Goal: Task Accomplishment & Management: Use online tool/utility

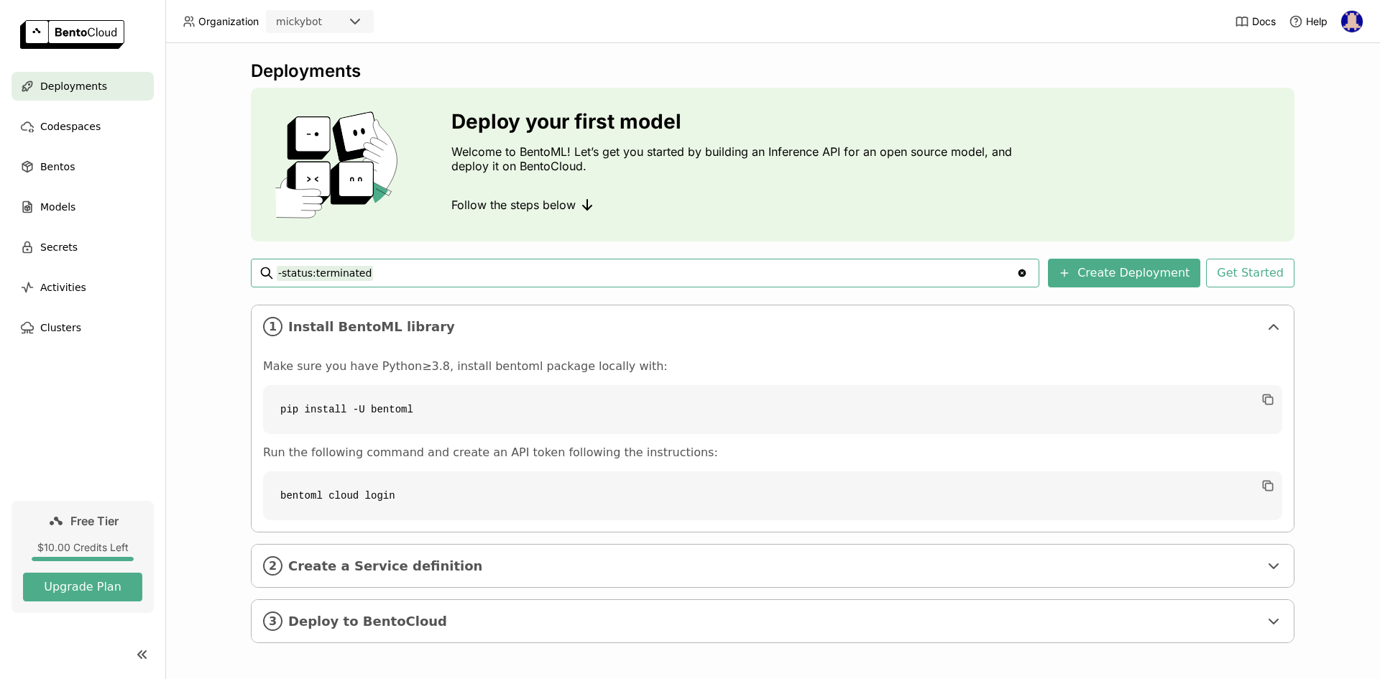
scroll to position [3, 0]
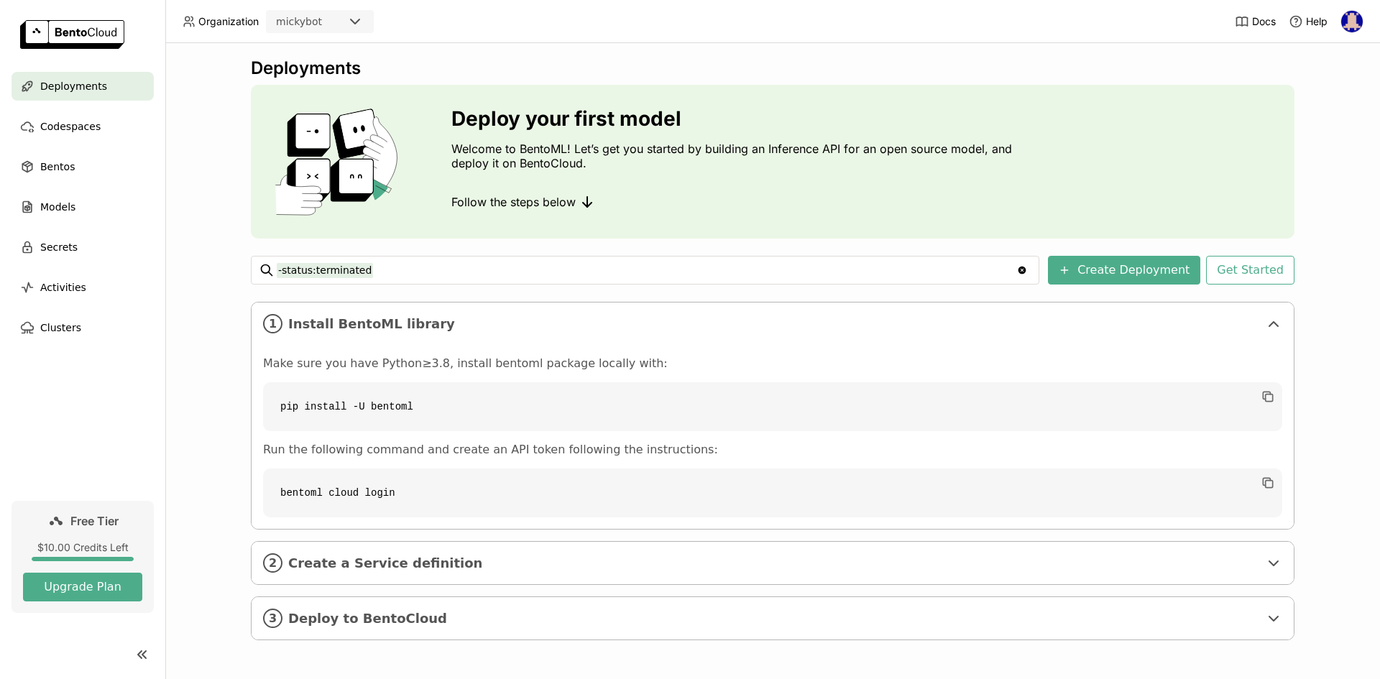
click at [214, 297] on div "Deployments Deploy your first model Welcome to BentoML! Let’s get you started b…" at bounding box center [772, 361] width 1214 height 636
drag, startPoint x: 381, startPoint y: 407, endPoint x: 259, endPoint y: 408, distance: 122.2
click at [263, 408] on code "pip install -U bentoml" at bounding box center [772, 406] width 1019 height 49
click at [465, 410] on code "pip install -U bentoml" at bounding box center [772, 406] width 1019 height 49
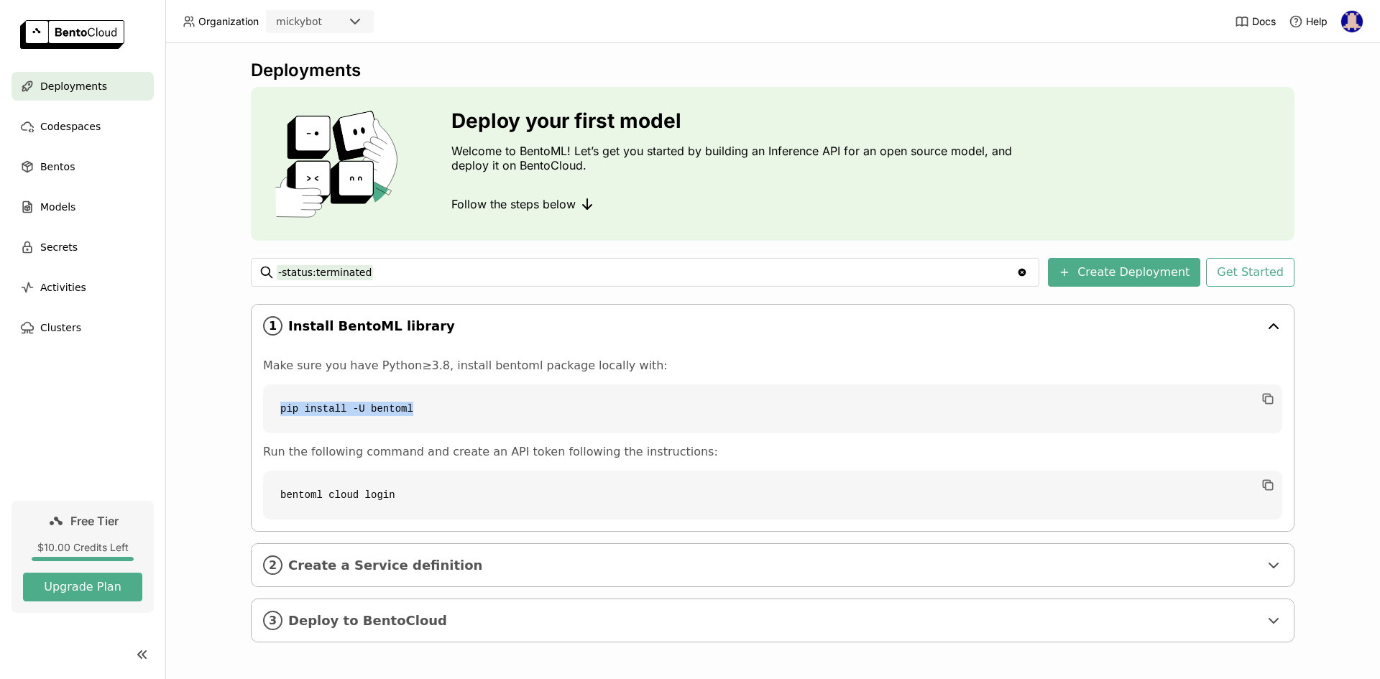
scroll to position [0, 0]
click at [68, 132] on span "Codespaces" at bounding box center [70, 126] width 60 height 17
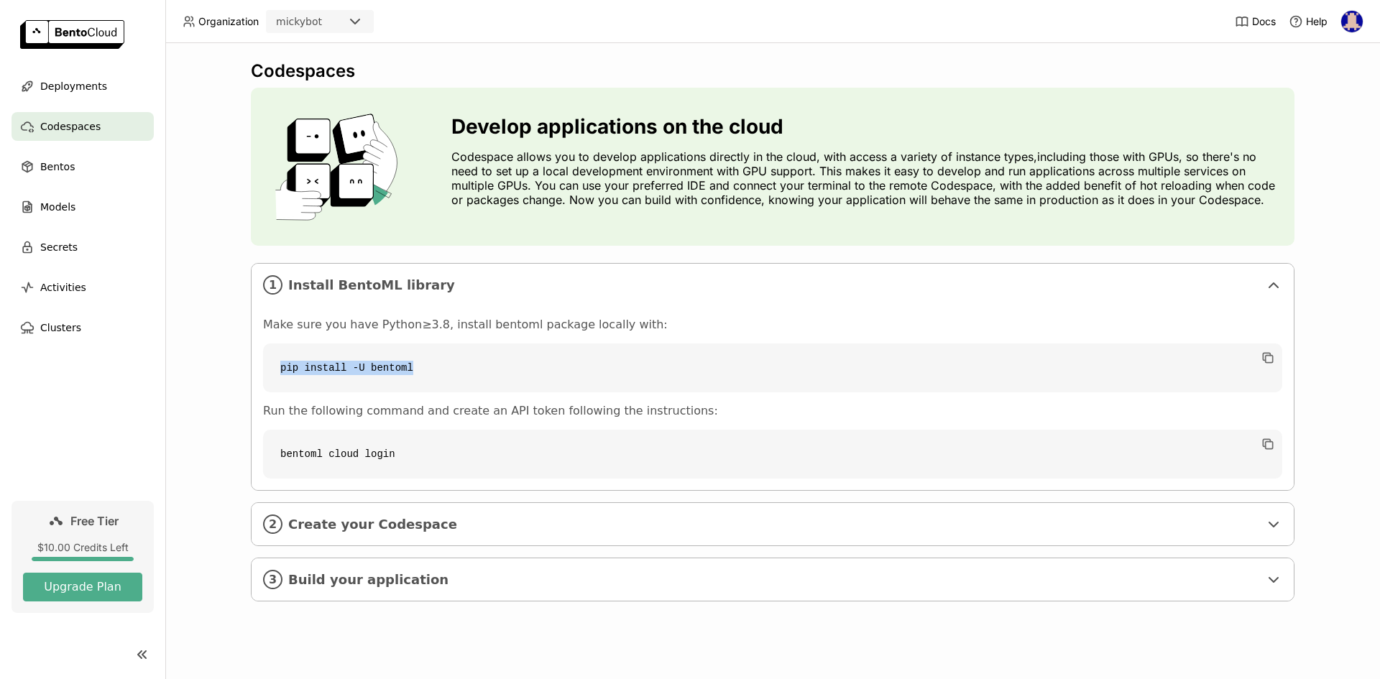
drag, startPoint x: 412, startPoint y: 371, endPoint x: 260, endPoint y: 368, distance: 151.7
click at [260, 368] on div "Make sure you have Python≥3.8, install bentoml package locally with: pip instal…" at bounding box center [772, 398] width 1042 height 184
click at [420, 356] on code "pip install -U bentoml" at bounding box center [772, 367] width 1019 height 49
click at [384, 580] on span "Build your application" at bounding box center [773, 580] width 971 height 16
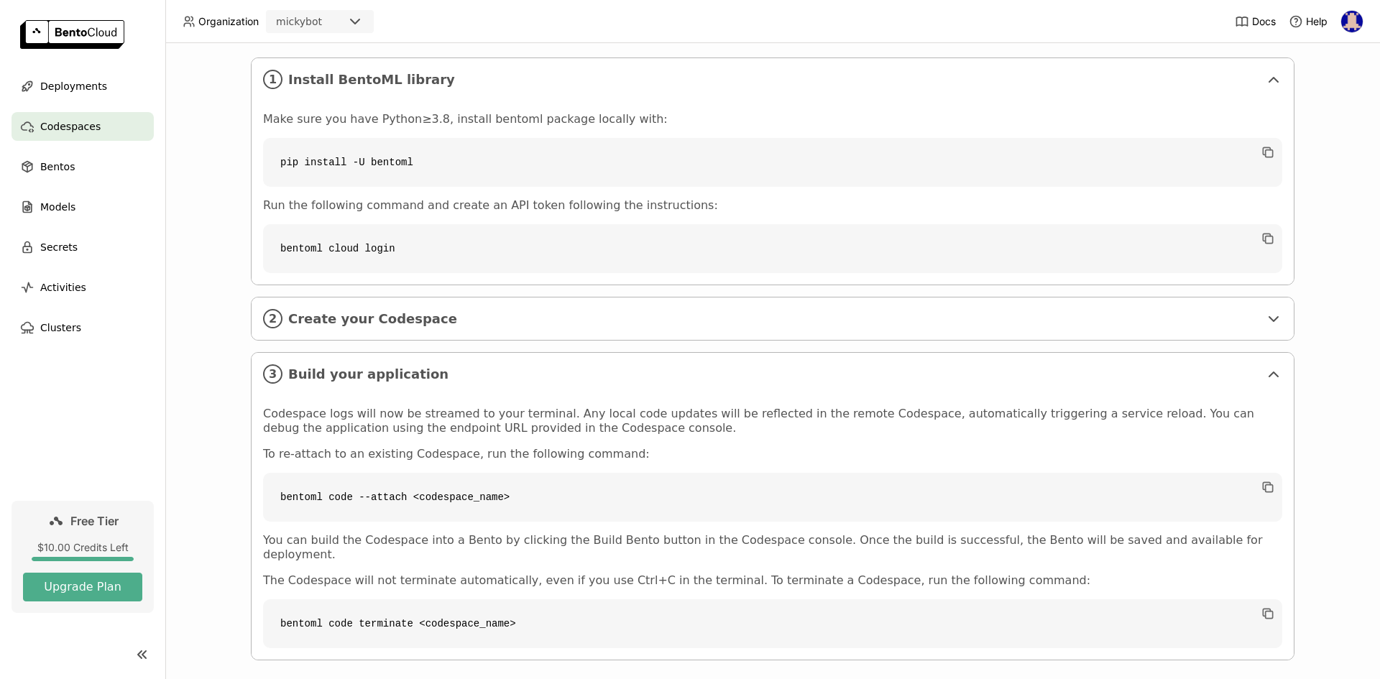
scroll to position [211, 0]
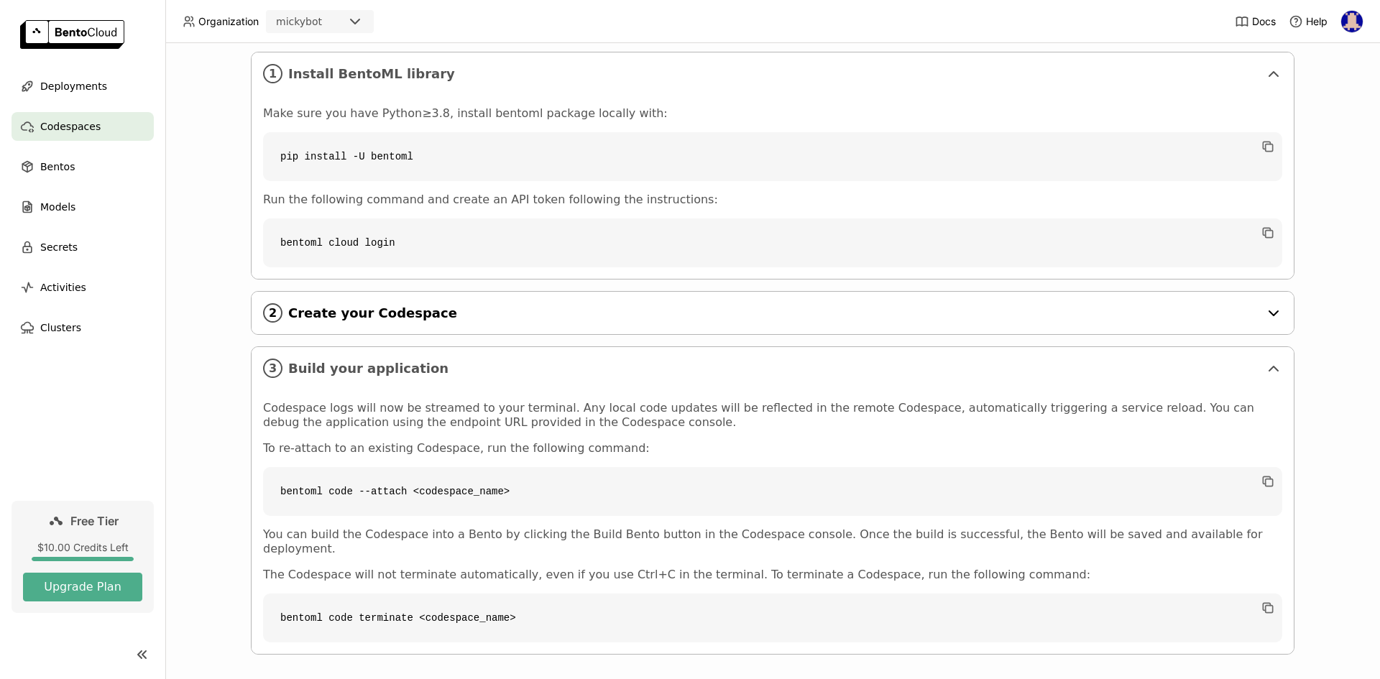
click at [369, 300] on div "2 Create your Codespace" at bounding box center [772, 313] width 1042 height 42
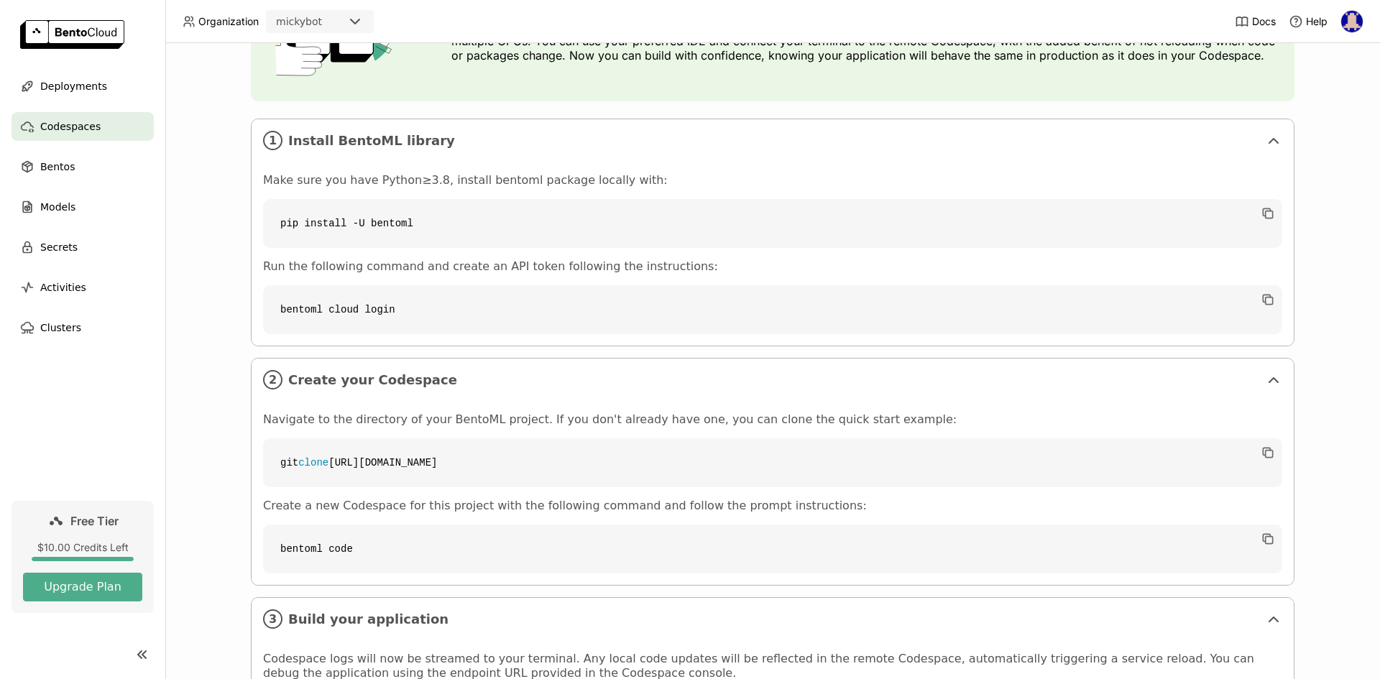
scroll to position [0, 0]
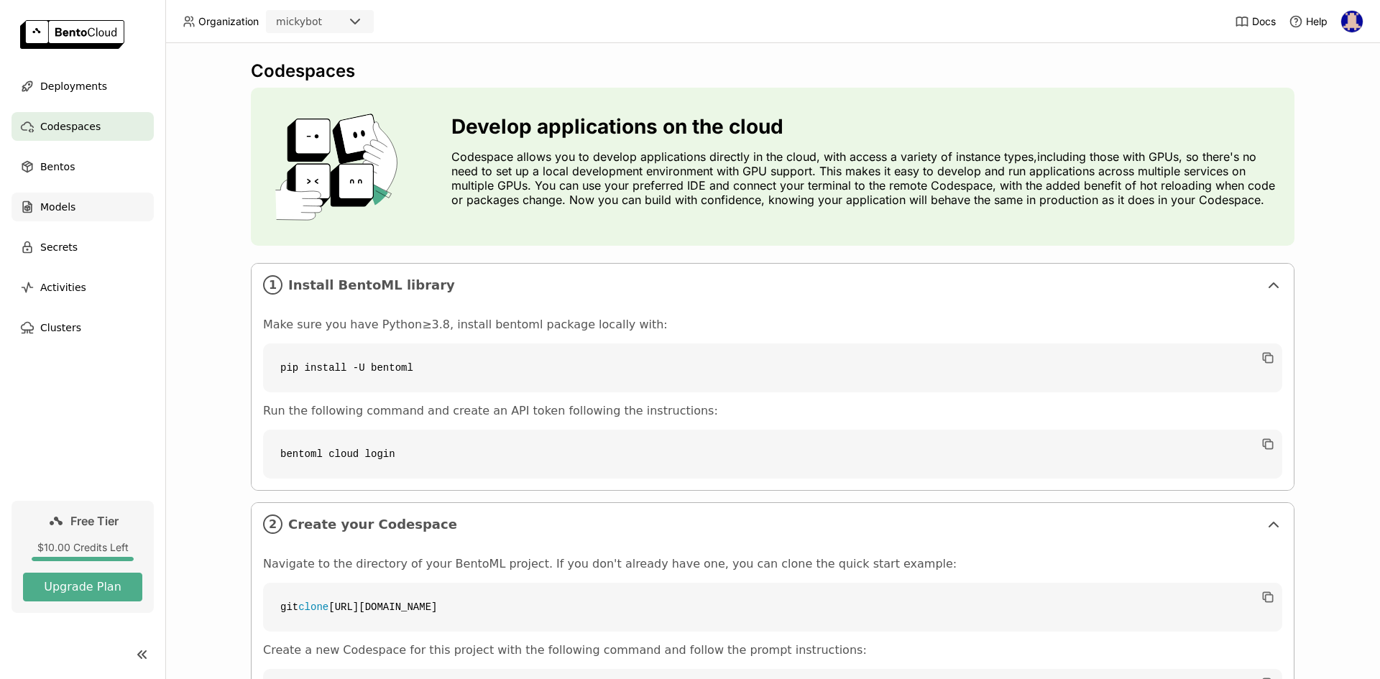
click at [77, 203] on div "Models" at bounding box center [82, 207] width 142 height 29
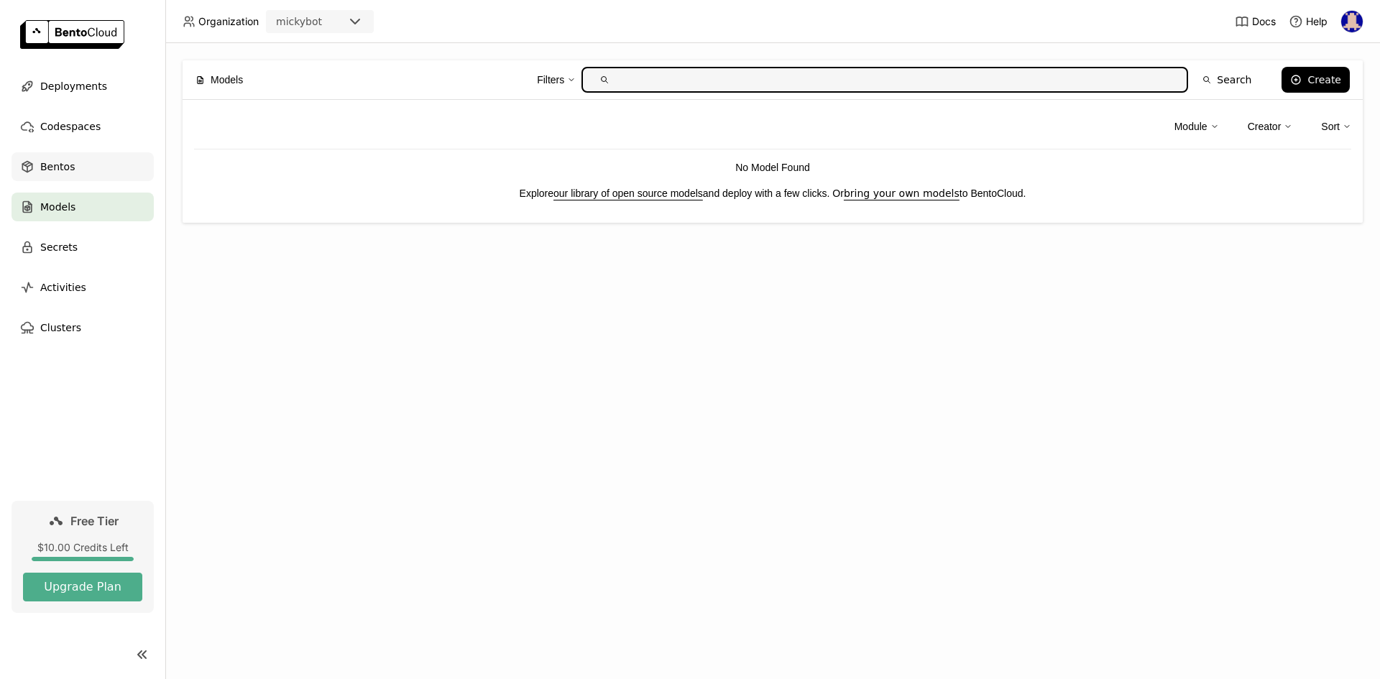
click at [92, 166] on div "Bentos" at bounding box center [82, 166] width 142 height 29
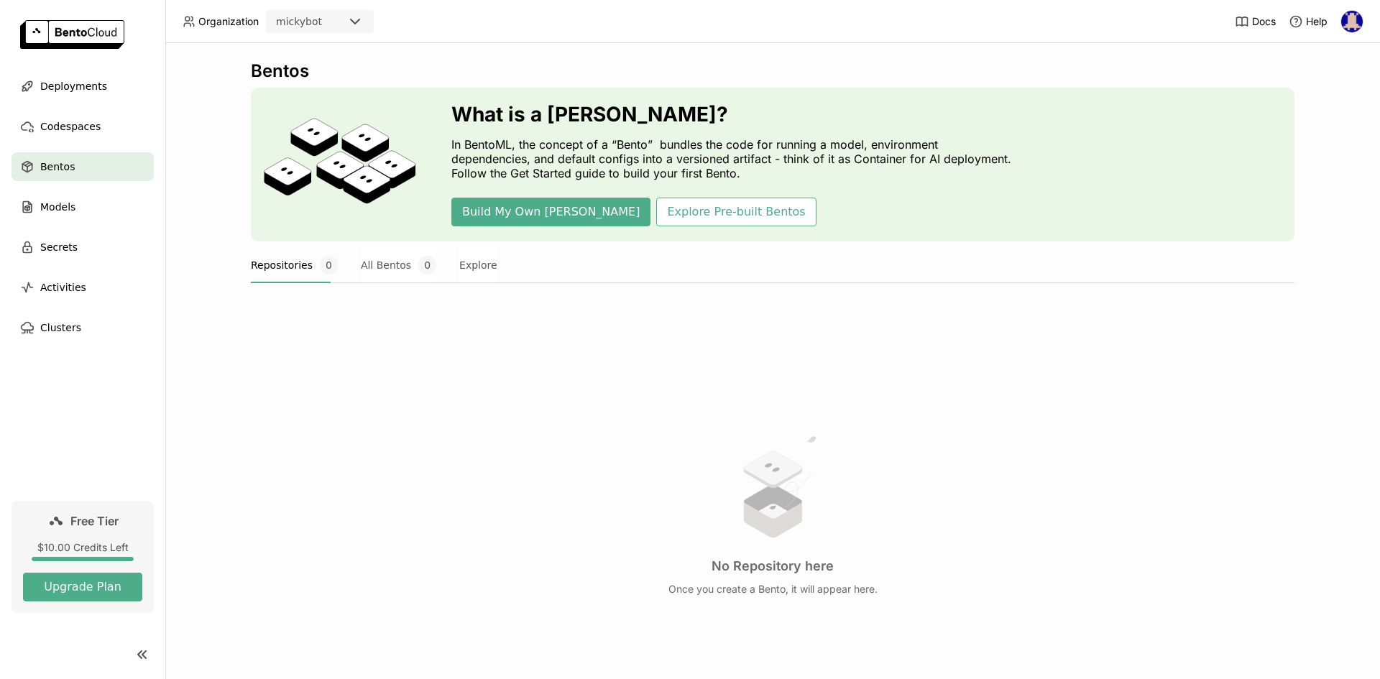
click at [75, 39] on img at bounding box center [72, 34] width 104 height 29
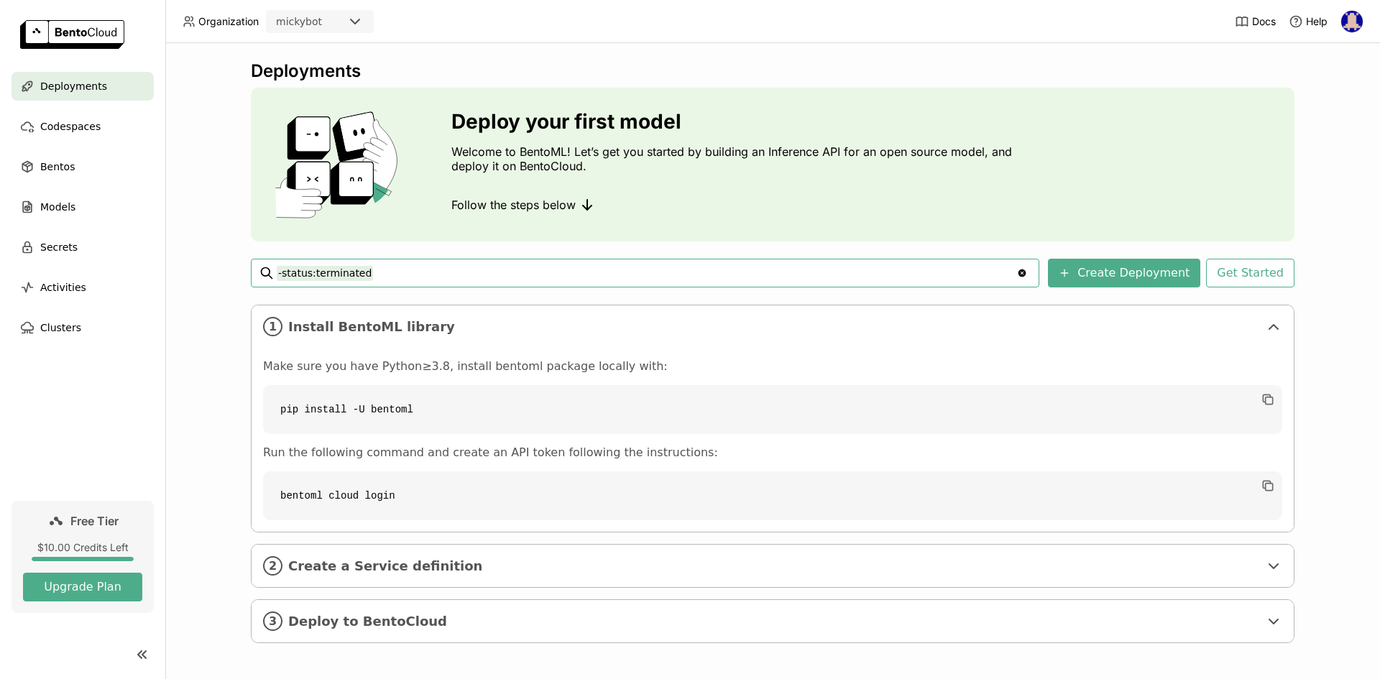
scroll to position [3, 0]
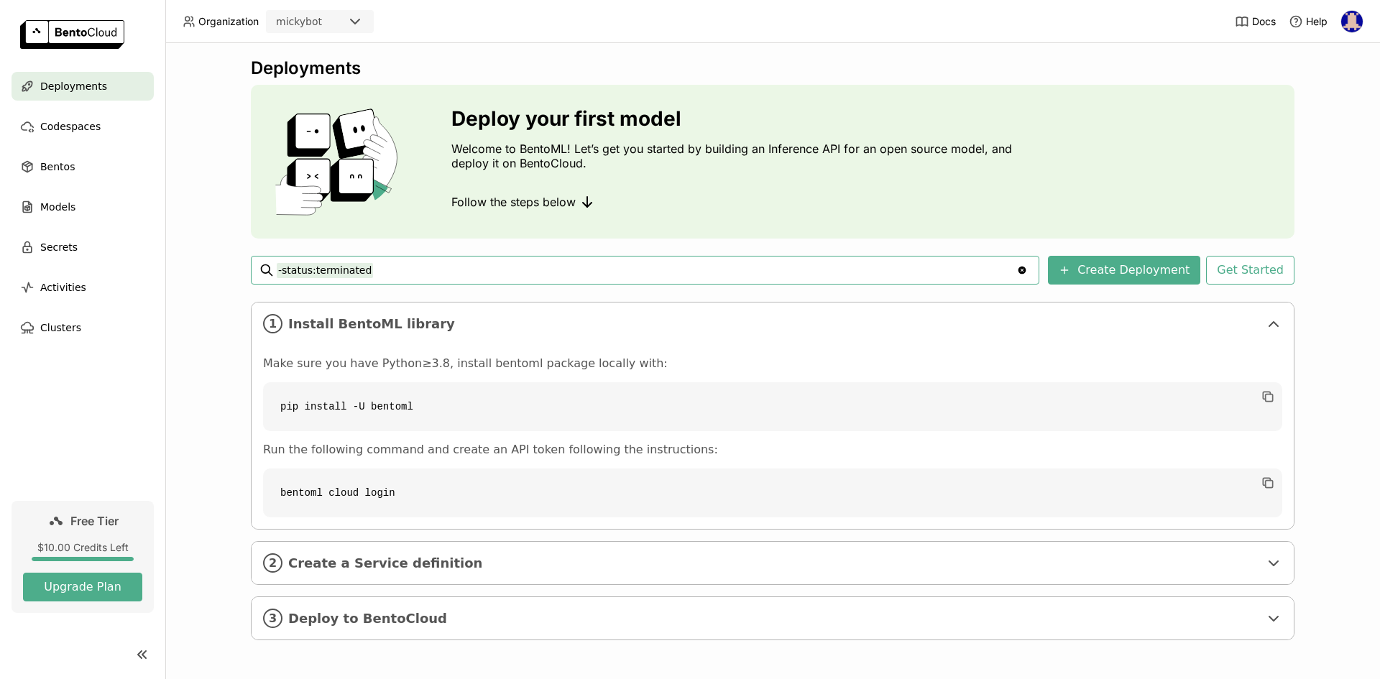
click at [1026, 272] on icon "Clear value" at bounding box center [1022, 271] width 8 height 8
click at [1026, 269] on icon "Clear value" at bounding box center [1022, 271] width 8 height 8
click at [411, 267] on input "-status:terminated" at bounding box center [646, 270] width 739 height 23
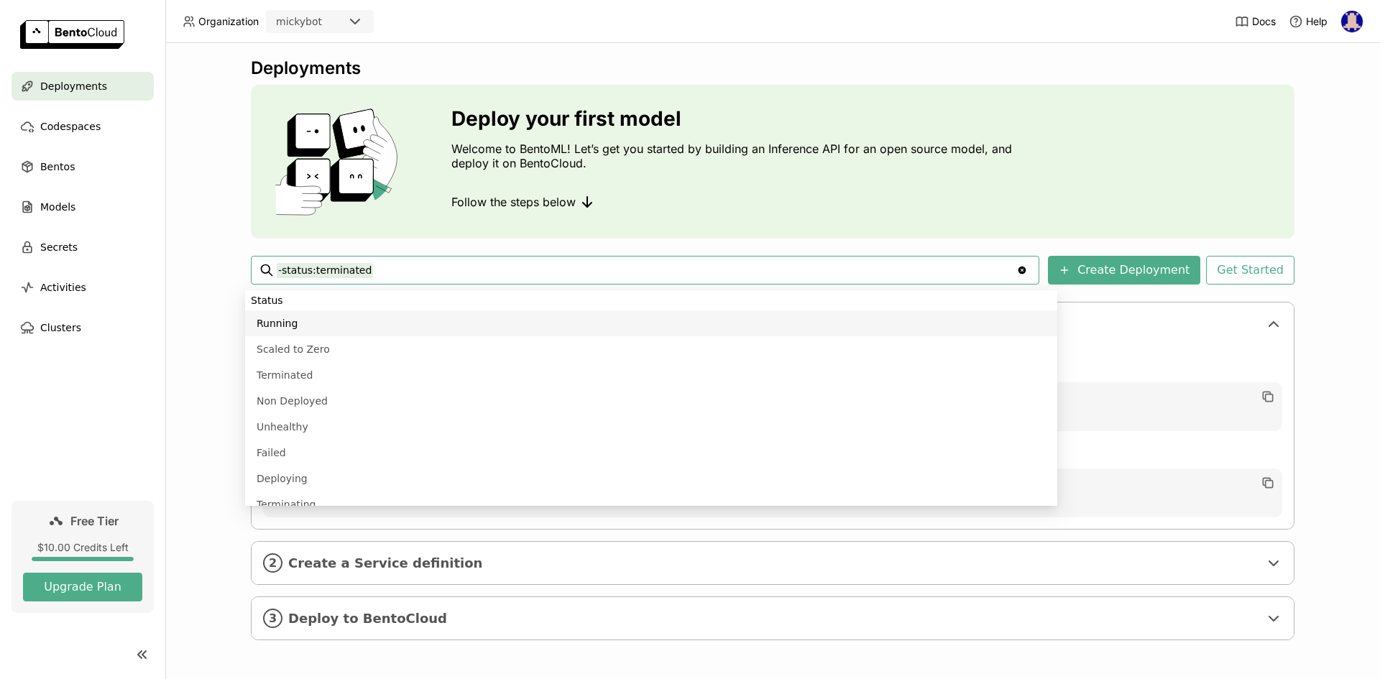
click at [411, 267] on input "-status:terminated" at bounding box center [646, 270] width 739 height 23
click at [338, 382] on li "Image Building" at bounding box center [651, 387] width 812 height 26
type input "-status:terminated status:image-building"
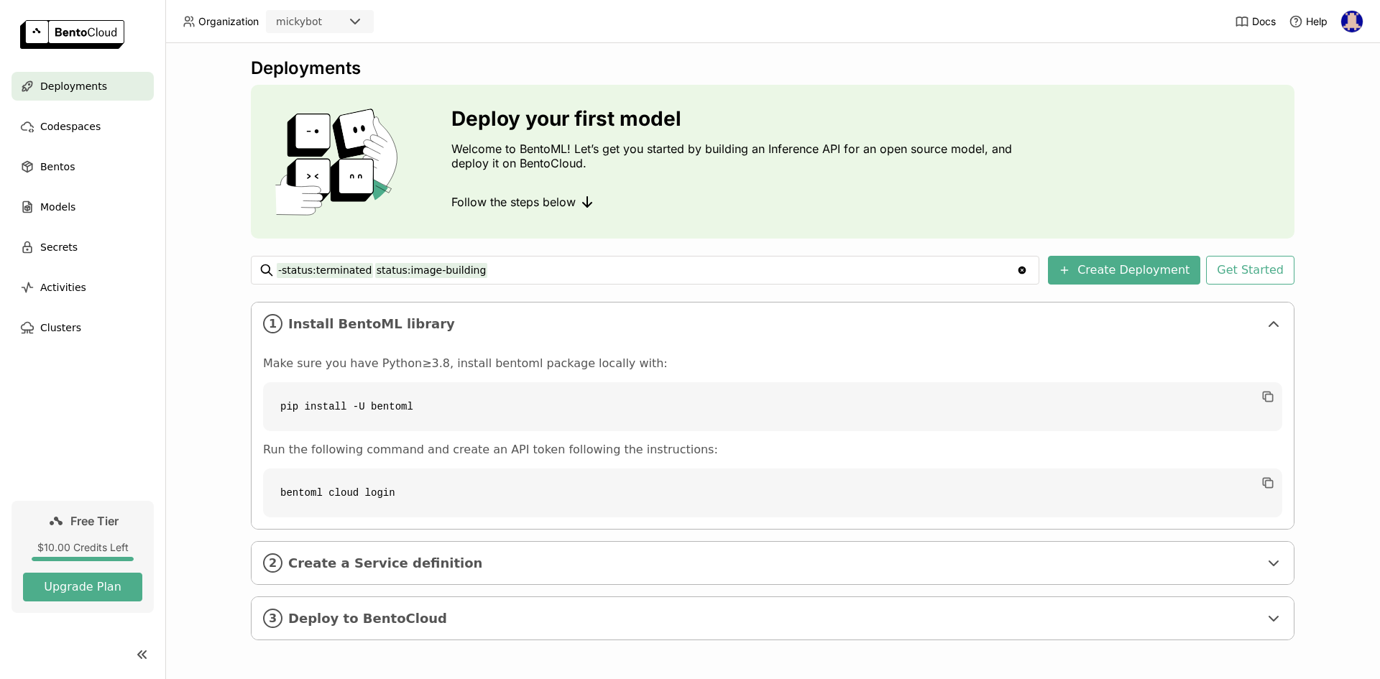
click at [1026, 273] on icon "Clear value" at bounding box center [1022, 271] width 8 height 8
drag, startPoint x: 394, startPoint y: 490, endPoint x: 259, endPoint y: 488, distance: 135.1
click at [263, 488] on code "bentoml cloud login" at bounding box center [772, 492] width 1019 height 49
copy code "bentoml cloud login"
click at [401, 272] on input "-status:terminated" at bounding box center [646, 270] width 739 height 23
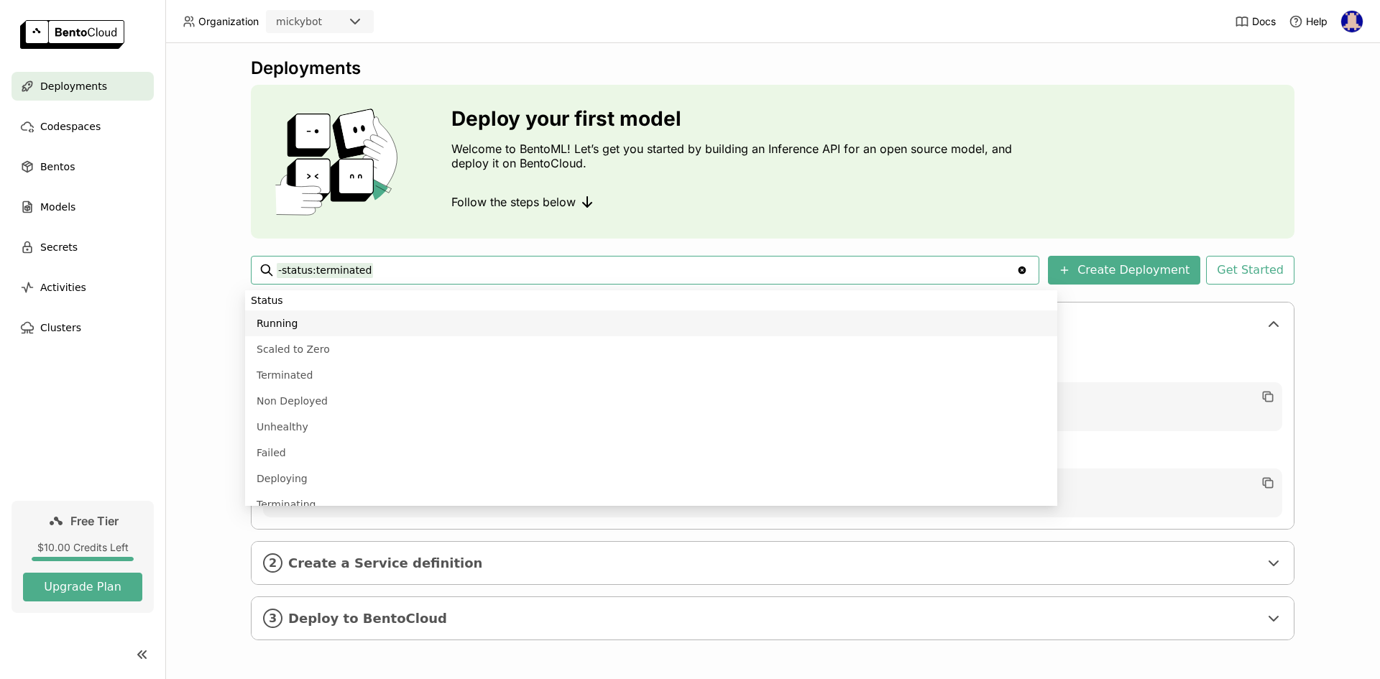
paste input "bentoml cloud login"
type input "-status:terminated bentoml cloud login"
click at [1126, 267] on button "Create Deployment" at bounding box center [1124, 270] width 152 height 29
